Goal: Transaction & Acquisition: Purchase product/service

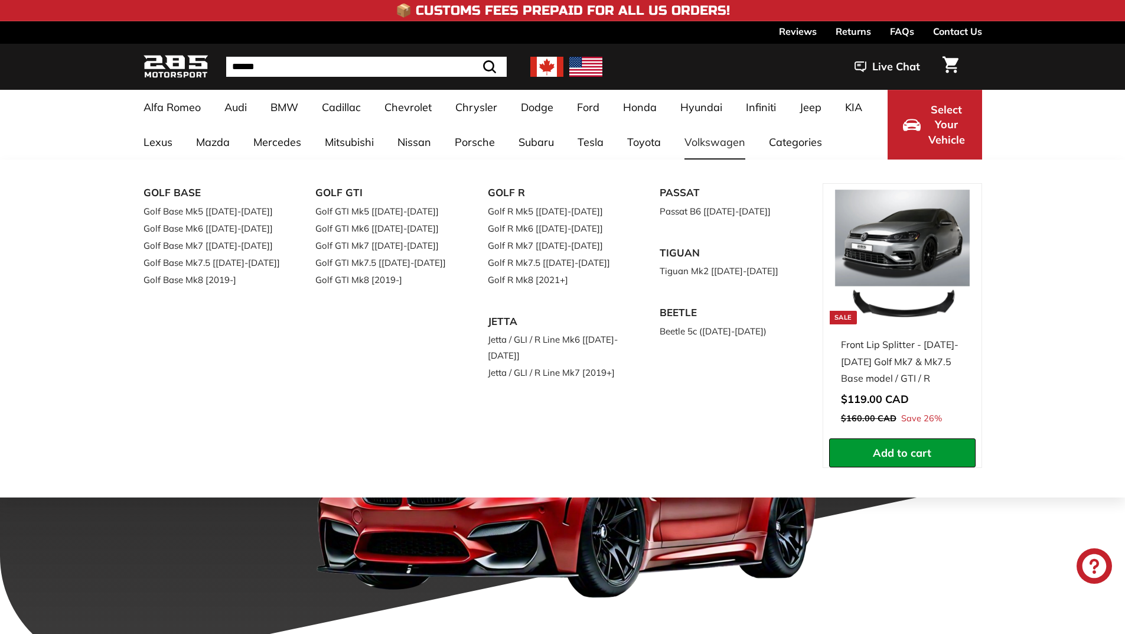
click at [697, 148] on link "Volkswagen" at bounding box center [715, 142] width 84 height 35
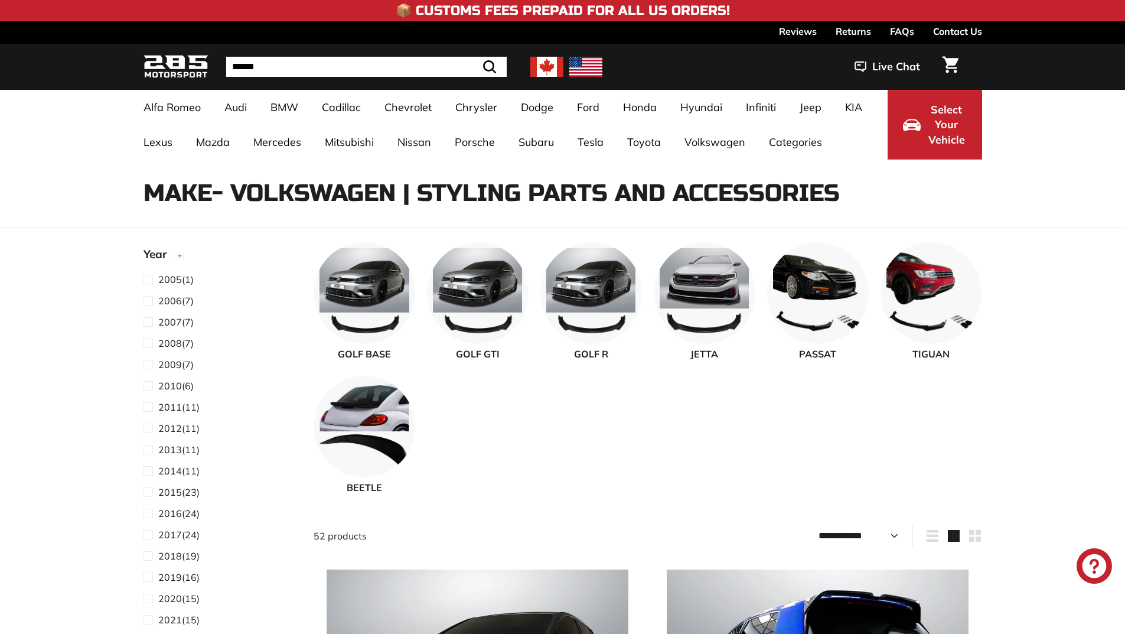
select select "**********"
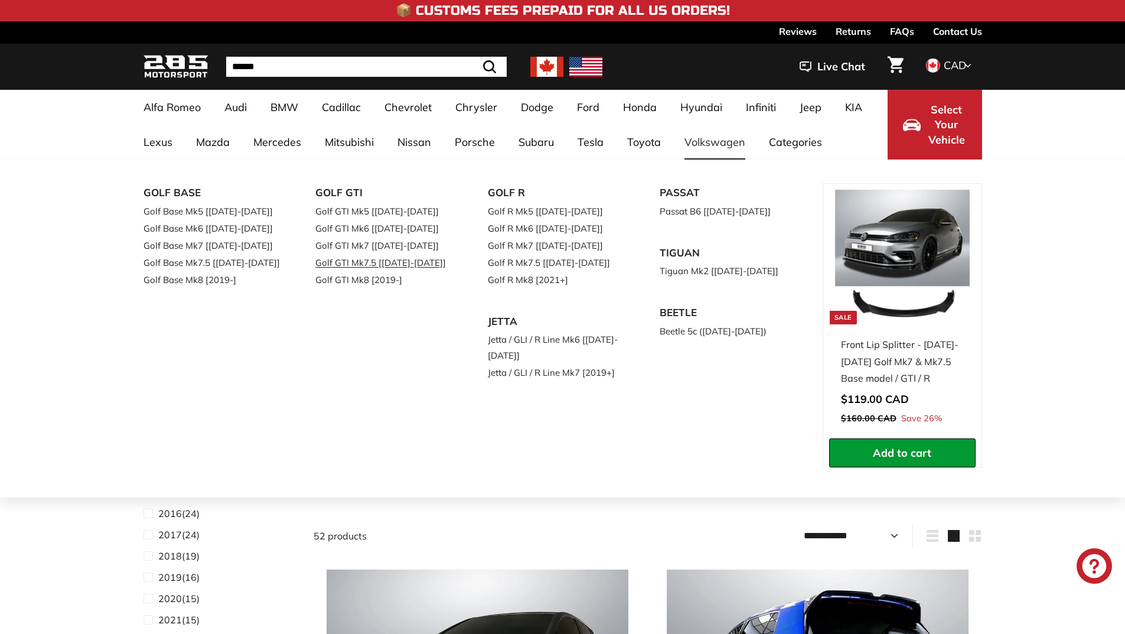
click at [373, 257] on link "Golf GTI Mk7.5 [[DATE]-[DATE]]" at bounding box center [384, 262] width 139 height 17
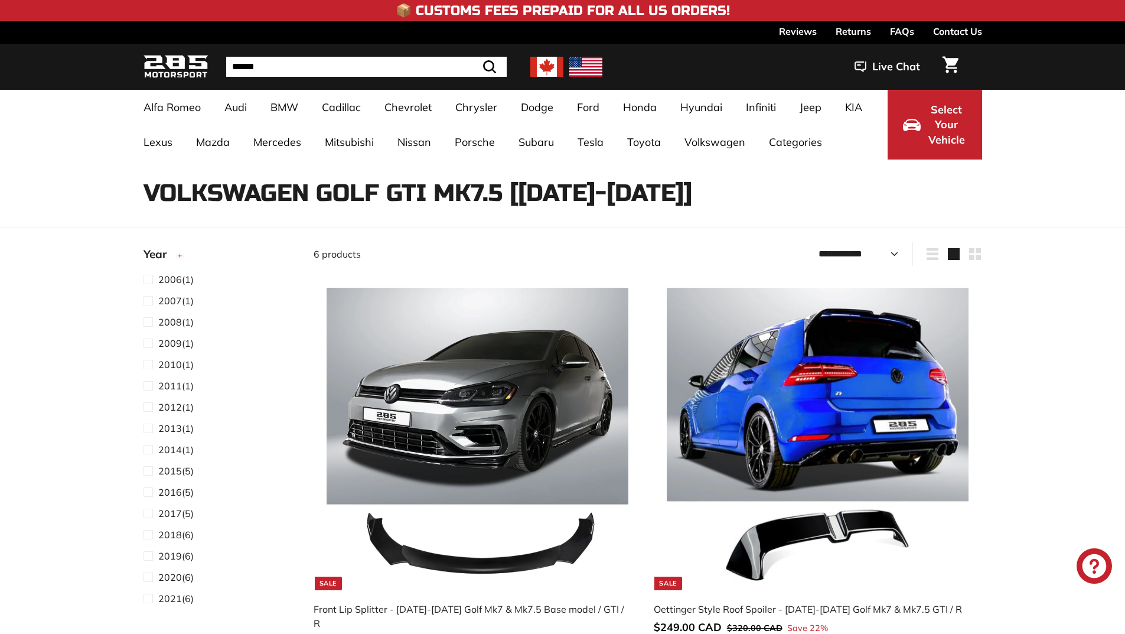
select select "**********"
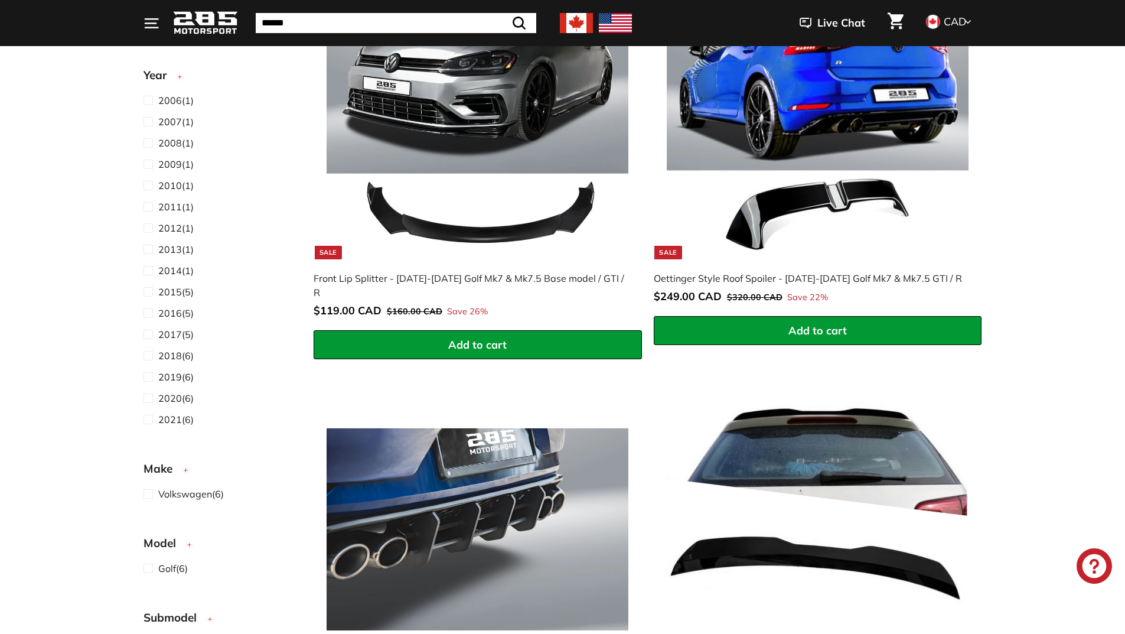
scroll to position [236, 0]
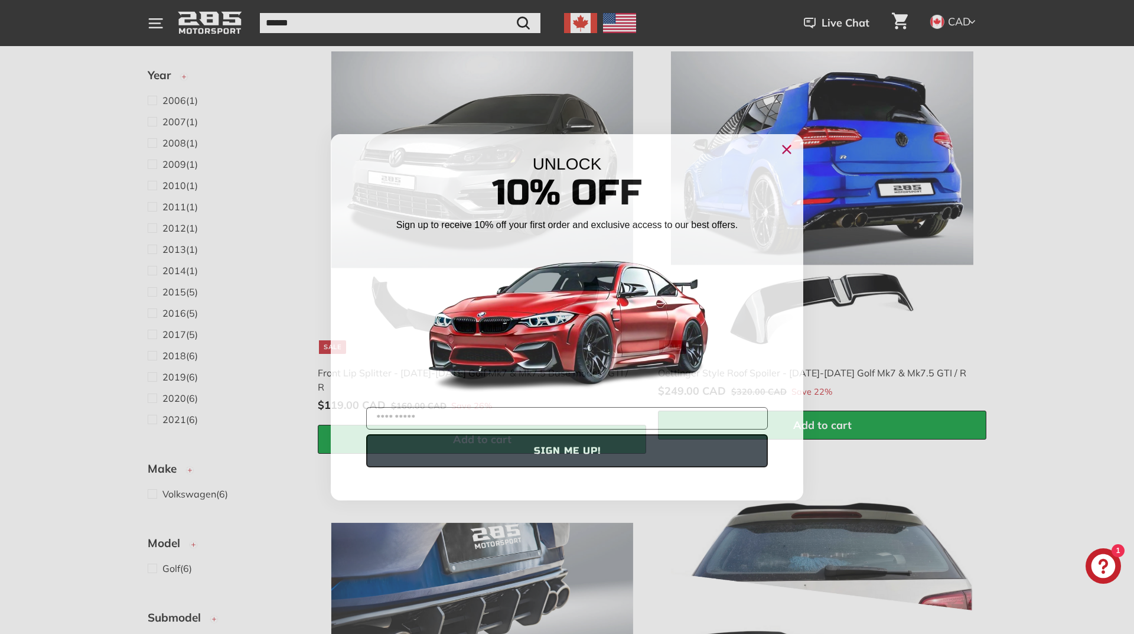
click at [740, 146] on div "UNLOCK 10% Off Sign up to receive 10% off your first order and exclusive access…" at bounding box center [567, 311] width 472 height 354
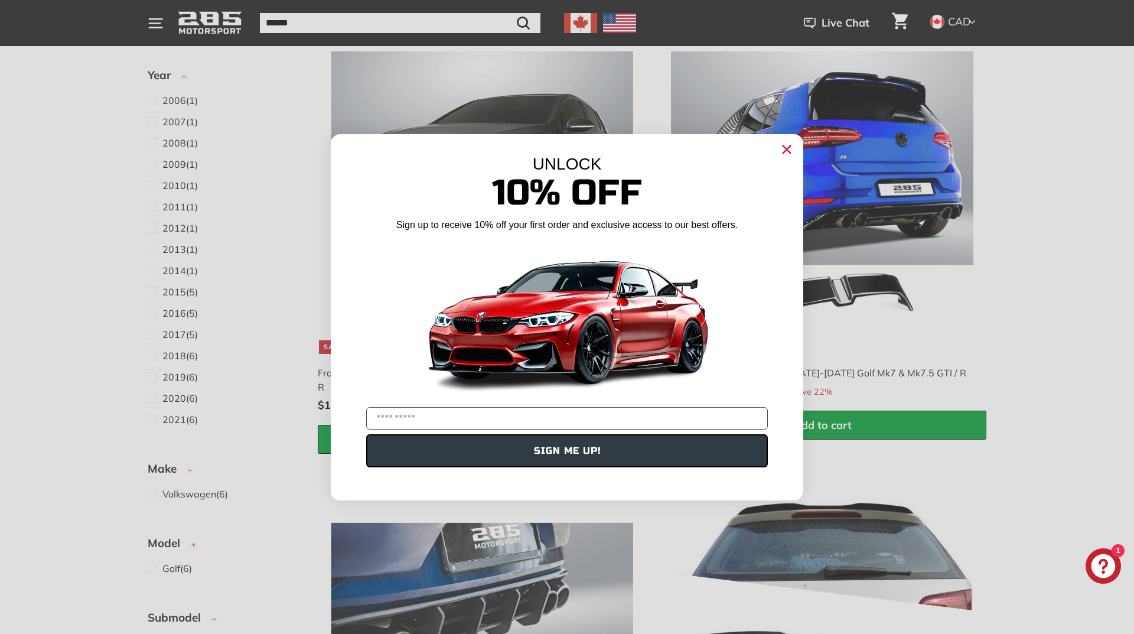
click at [786, 150] on icon "Close dialog" at bounding box center [787, 149] width 8 height 8
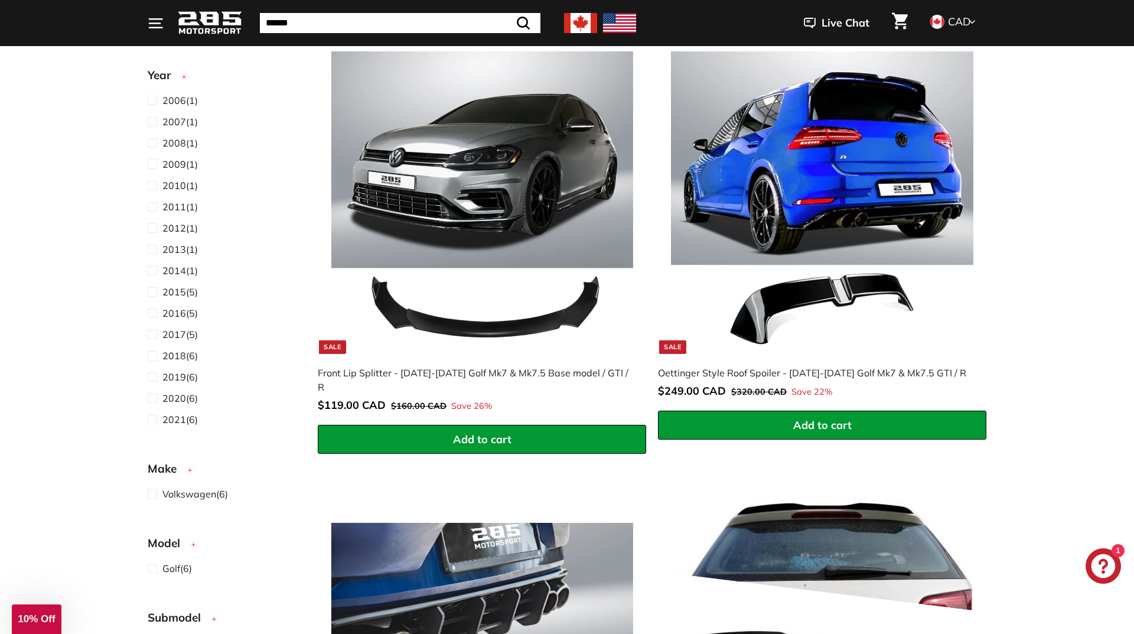
click at [810, 161] on div "Close dialog UNLOCK 10% Off Sign up to receive 10% off your first order and exc…" at bounding box center [567, 356] width 496 height 390
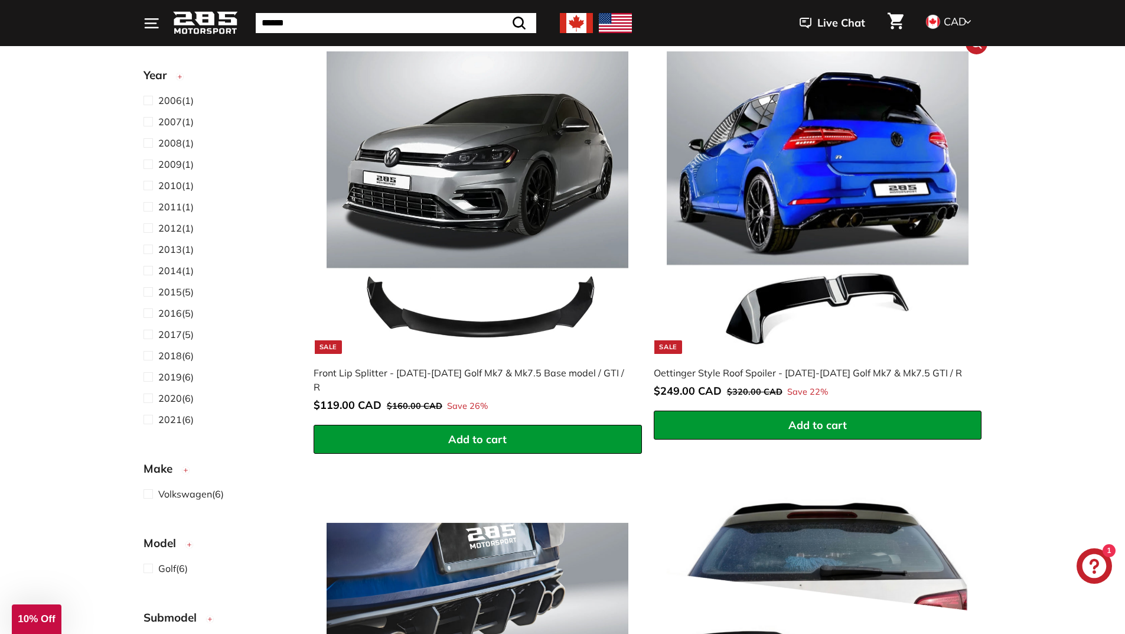
click at [798, 172] on img at bounding box center [818, 202] width 302 height 302
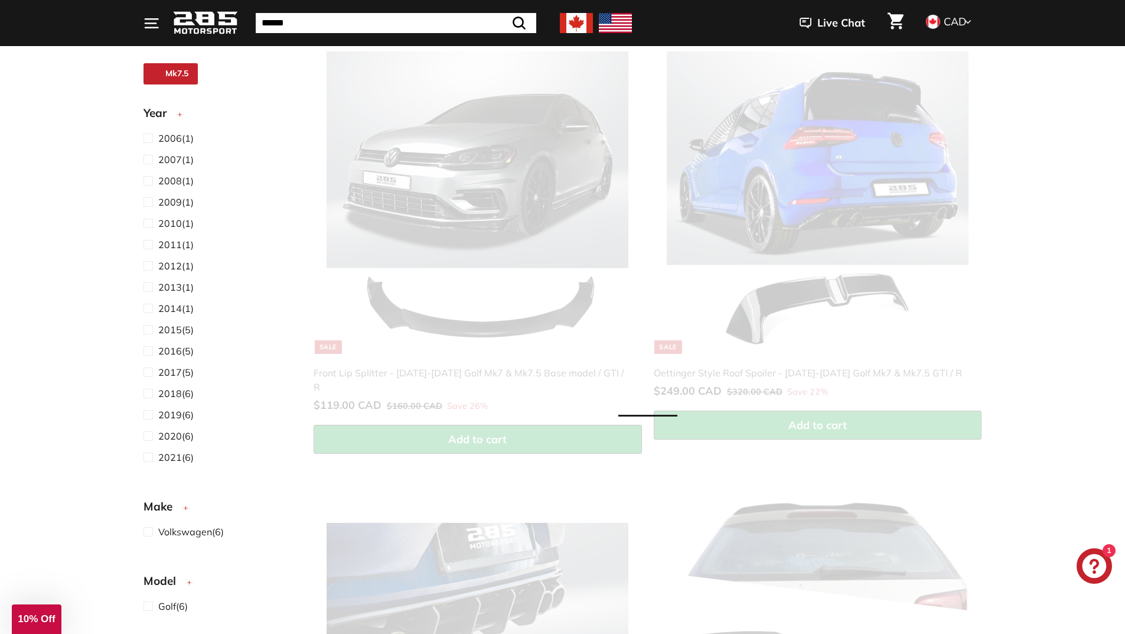
select select "**********"
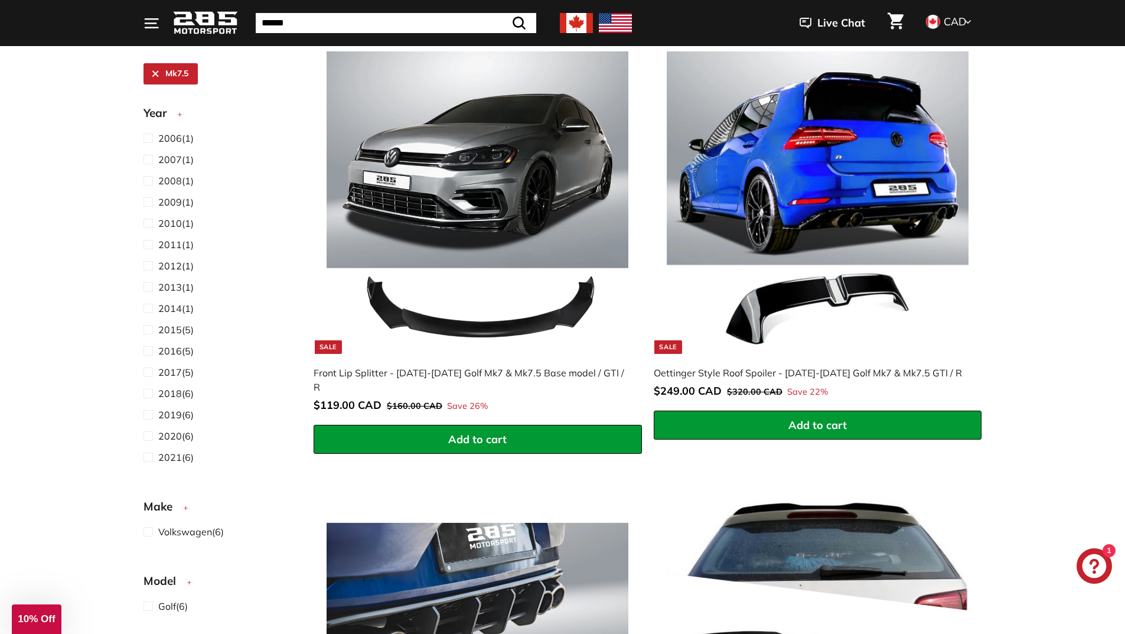
select select "**********"
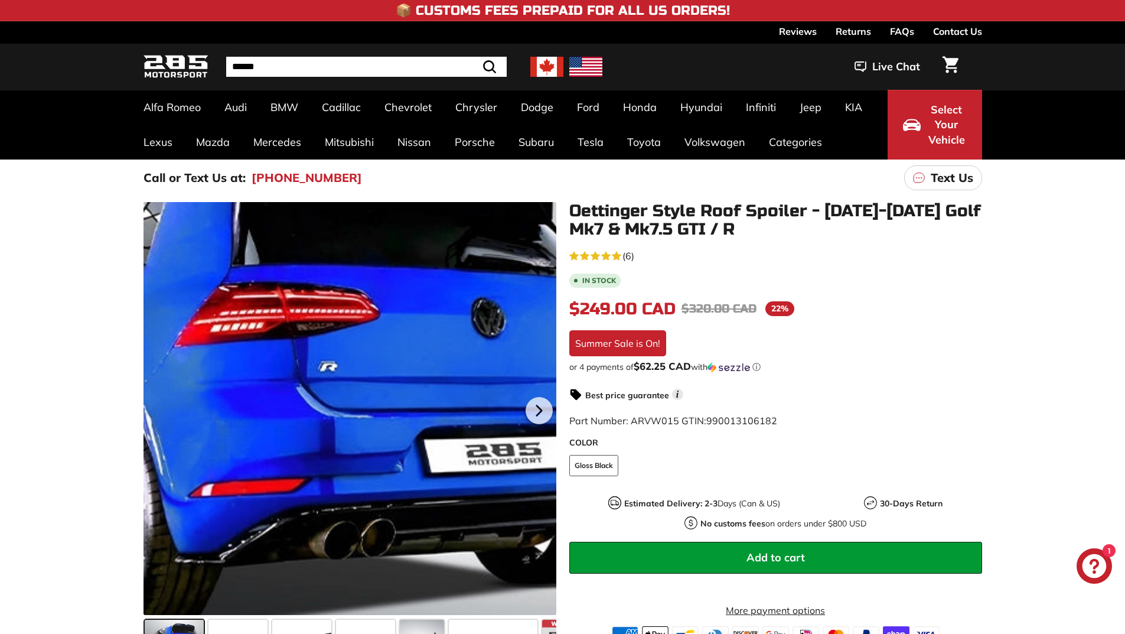
scroll to position [177, 0]
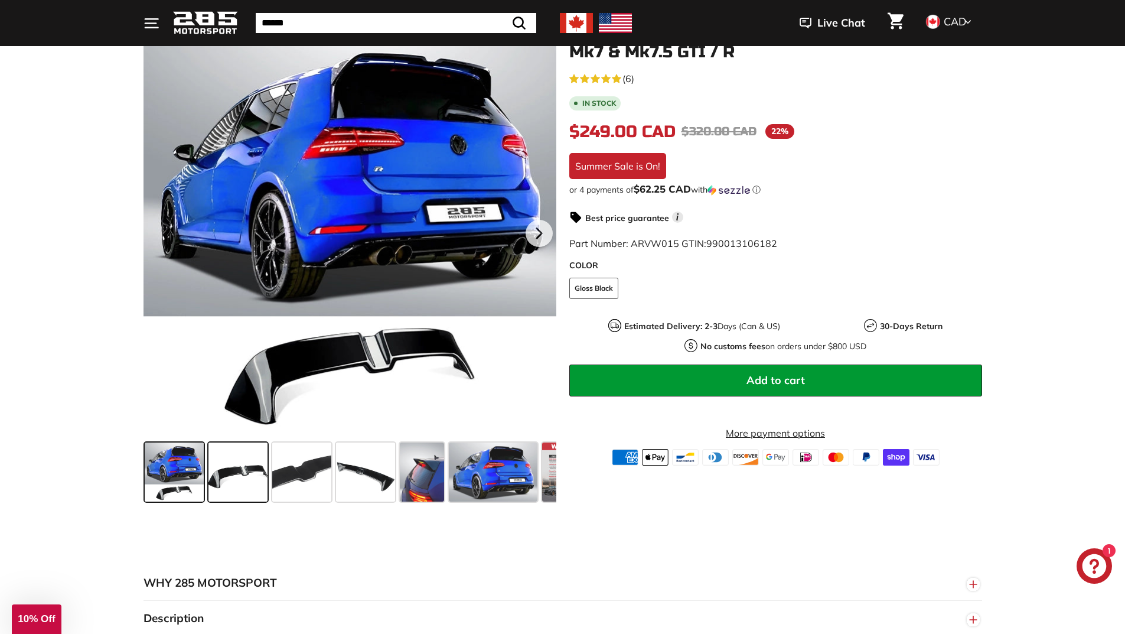
click at [233, 478] on span at bounding box center [237, 471] width 59 height 59
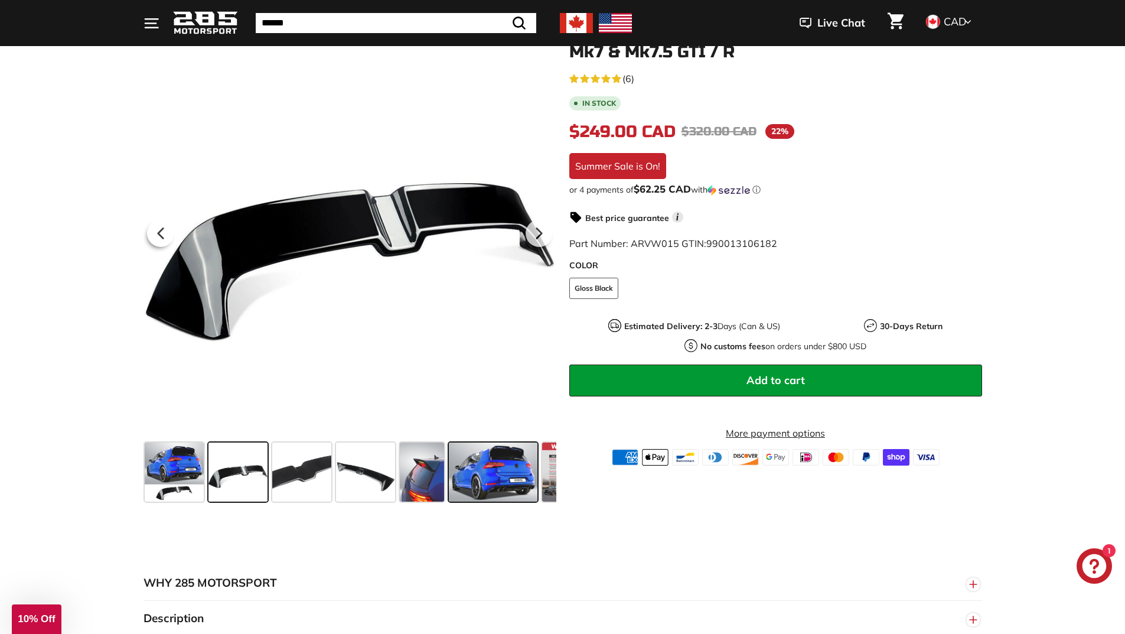
click at [487, 479] on span at bounding box center [493, 471] width 89 height 59
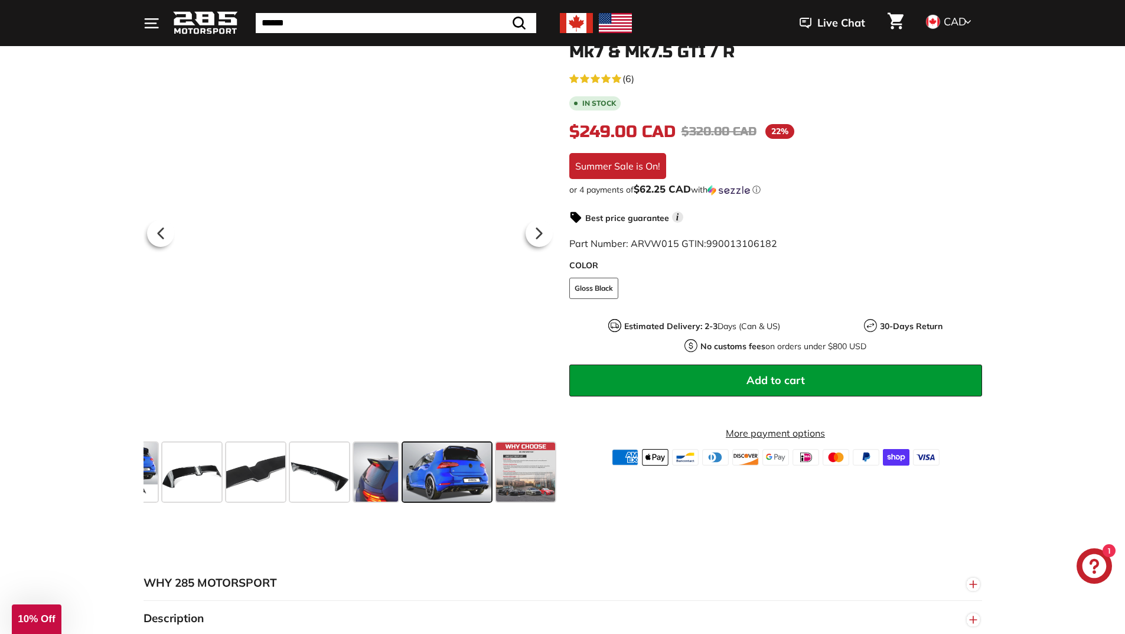
scroll to position [0, 47]
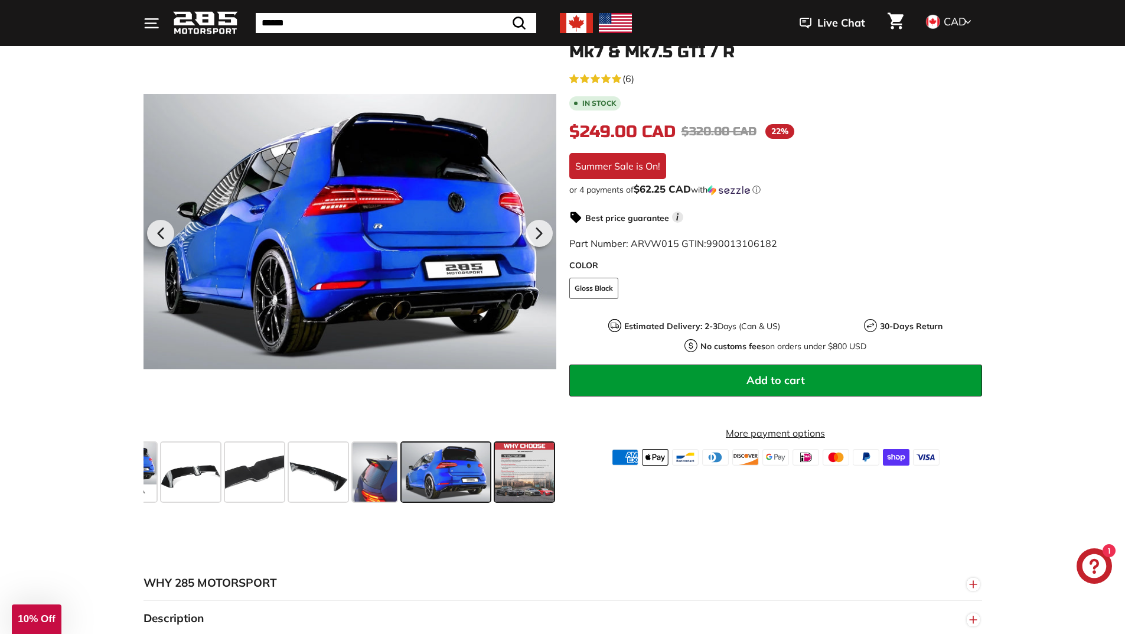
click at [523, 475] on span at bounding box center [524, 471] width 59 height 59
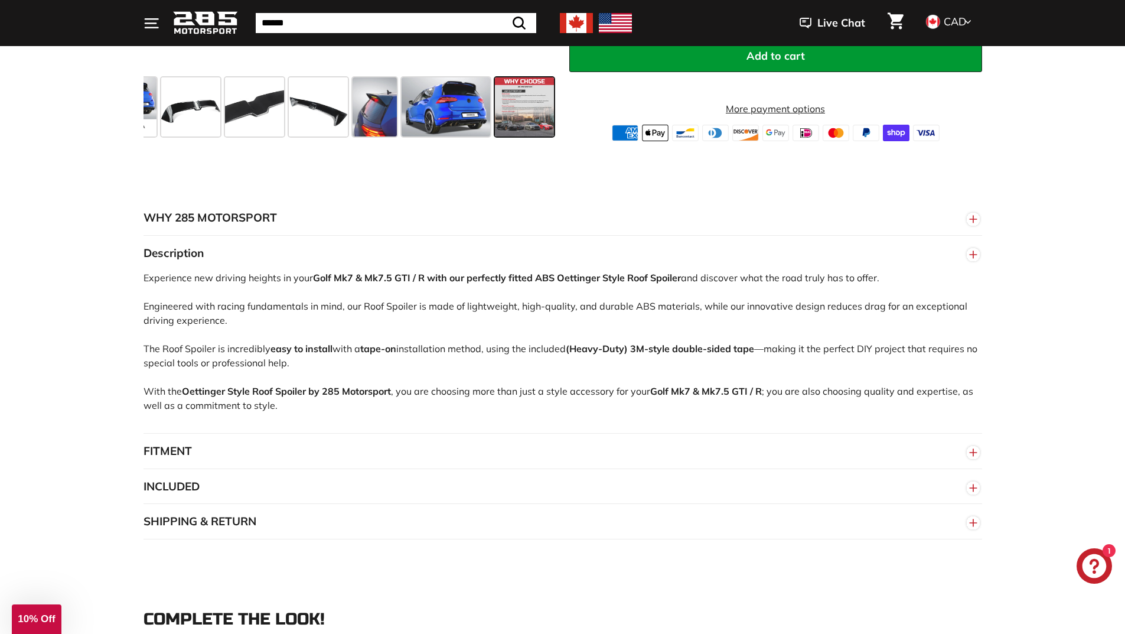
scroll to position [649, 0]
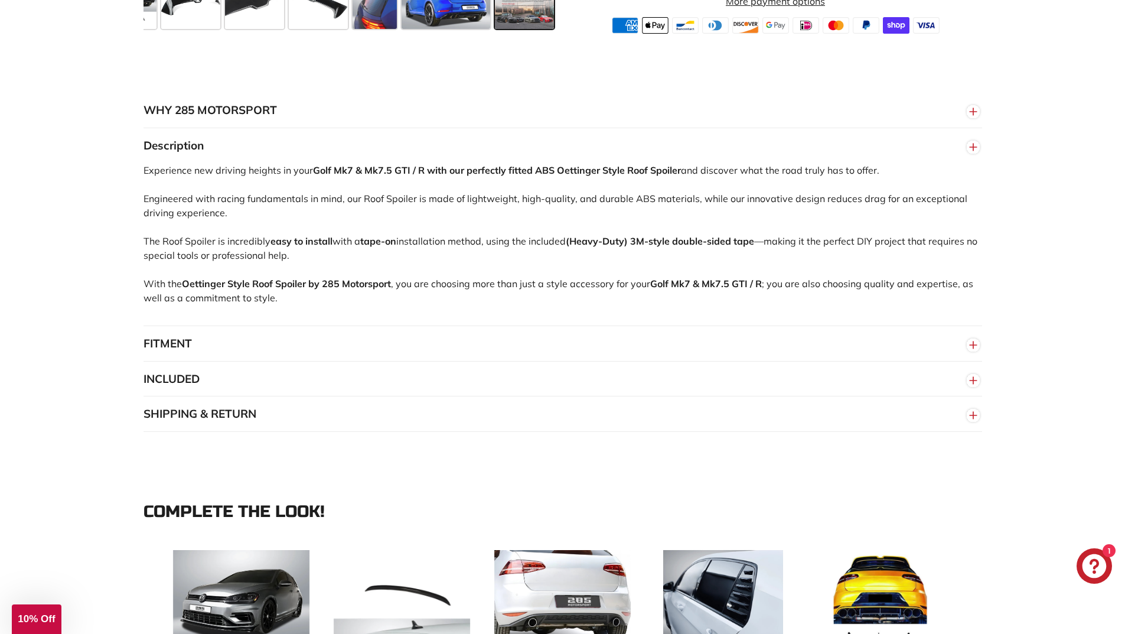
click at [203, 344] on button "FITMENT" at bounding box center [562, 343] width 838 height 35
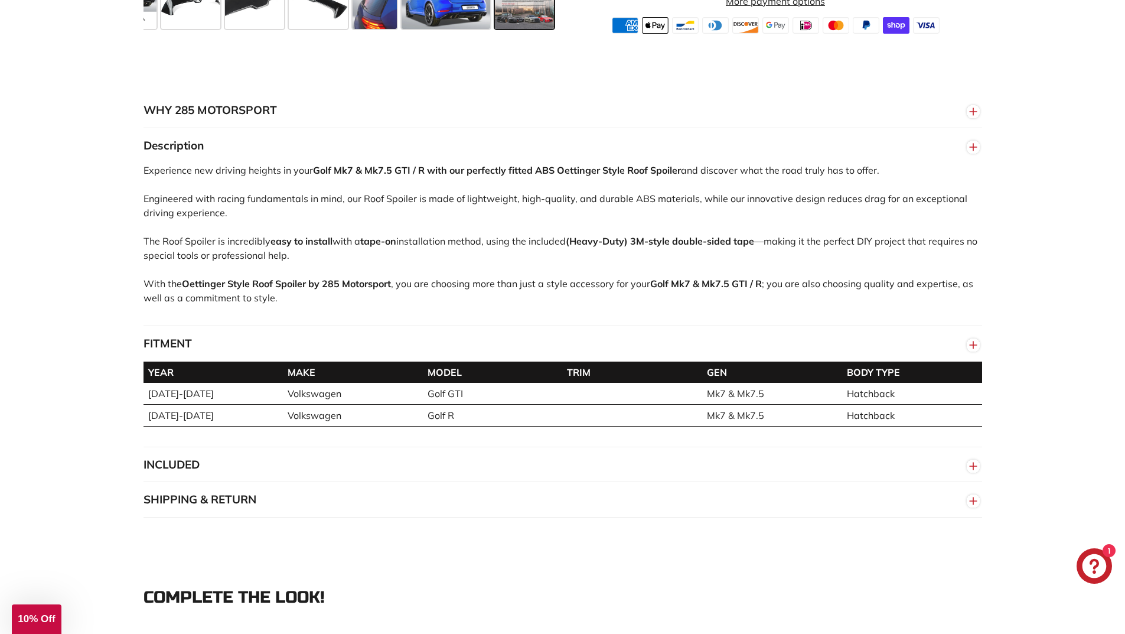
click at [203, 344] on button "FITMENT" at bounding box center [562, 343] width 838 height 35
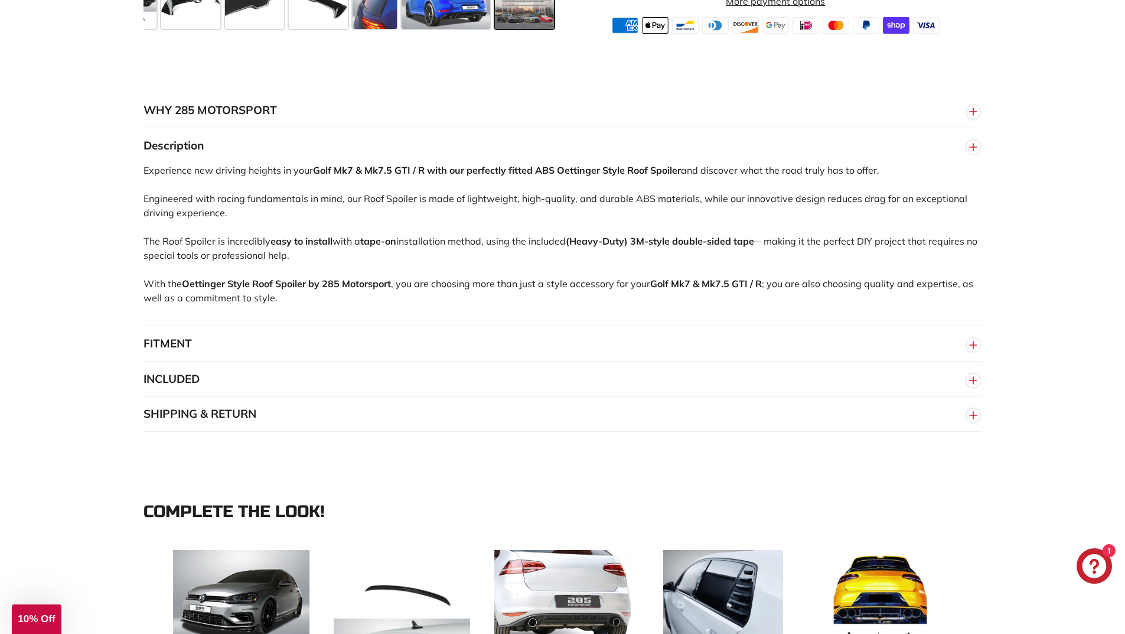
click at [190, 365] on button "INCLUDED" at bounding box center [562, 378] width 838 height 35
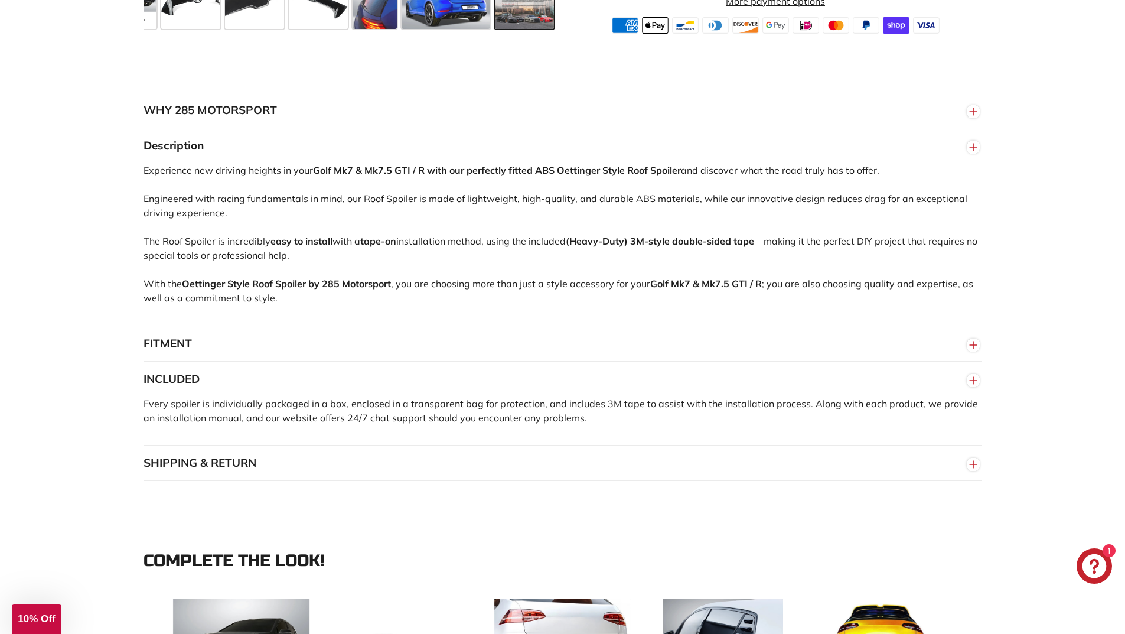
click at [189, 374] on button "INCLUDED" at bounding box center [562, 378] width 838 height 35
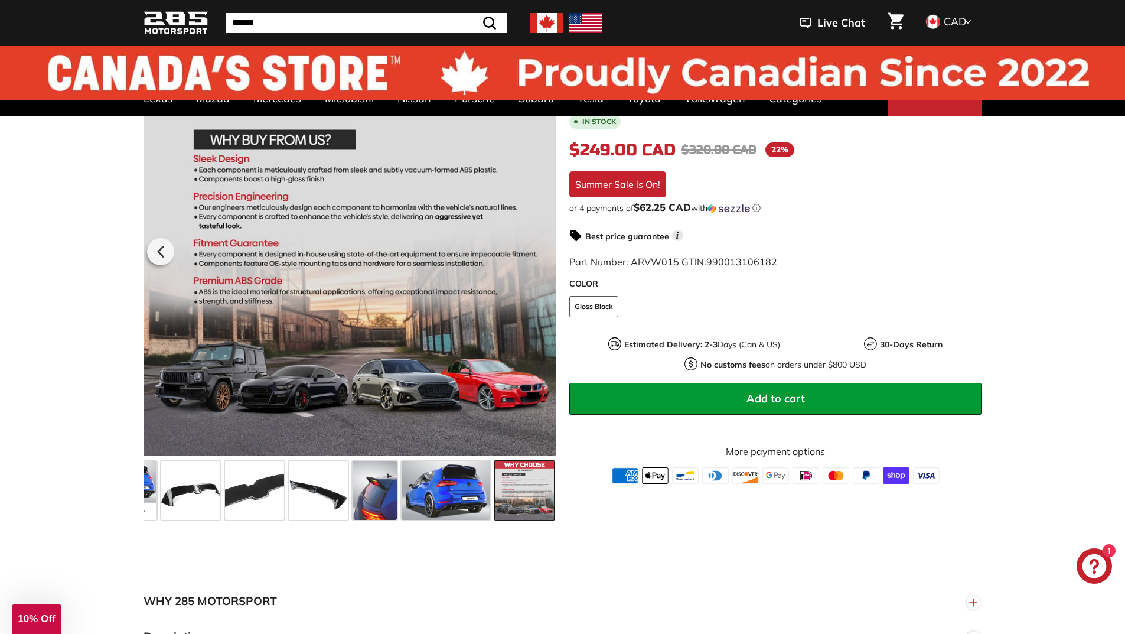
scroll to position [0, 0]
